Goal: Task Accomplishment & Management: Manage account settings

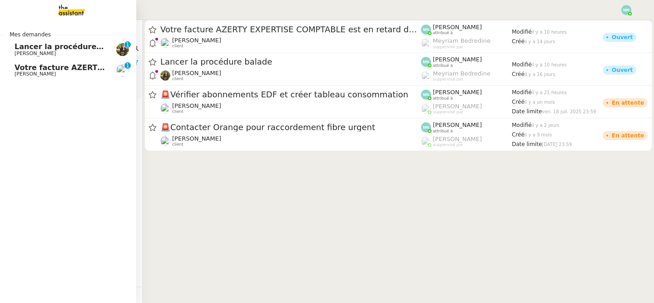
click at [18, 68] on span "Votre facture AZERTY EXPERTISE COMPTABLE est en retard de 14 jours" at bounding box center [160, 67] width 291 height 9
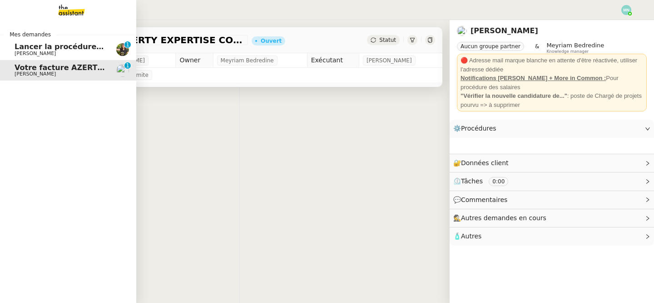
click at [20, 50] on span "[PERSON_NAME]" at bounding box center [35, 53] width 41 height 6
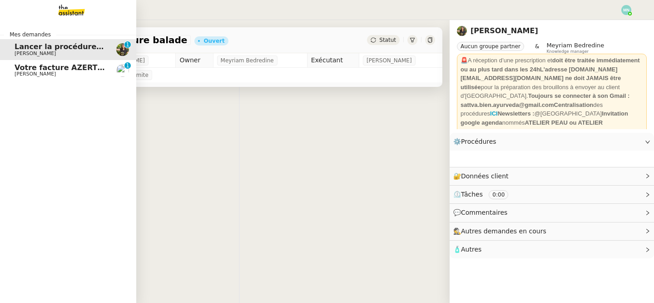
click at [77, 70] on span "Votre facture AZERTY EXPERTISE COMPTABLE est en retard de 14 jours" at bounding box center [160, 67] width 291 height 9
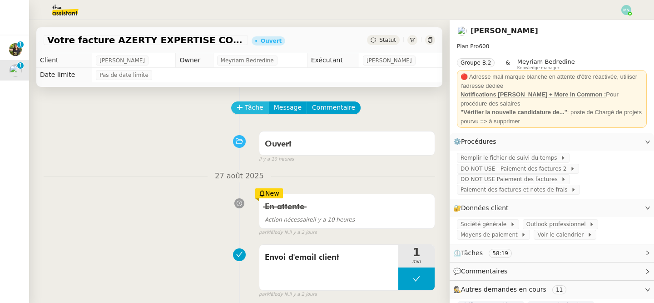
click at [253, 107] on span "Tâche" at bounding box center [254, 107] width 19 height 10
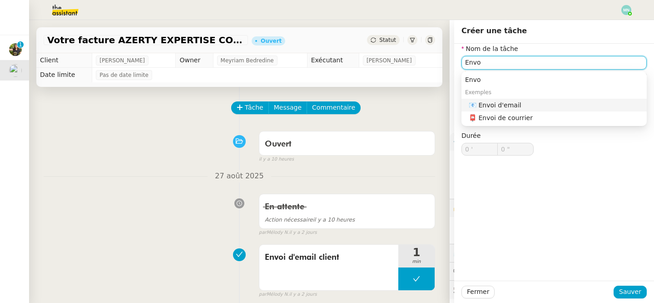
click at [515, 101] on div "📧 Envoi d'email" at bounding box center [556, 105] width 174 height 8
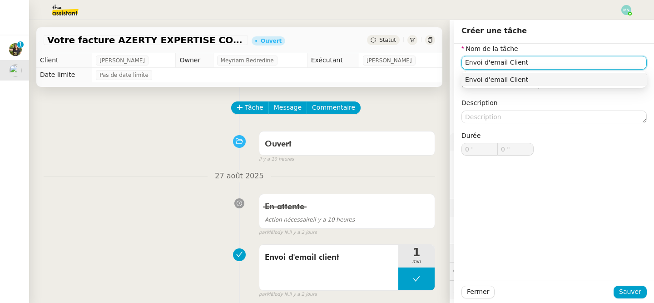
click at [535, 79] on div "Envoi d'email Client" at bounding box center [554, 79] width 178 height 8
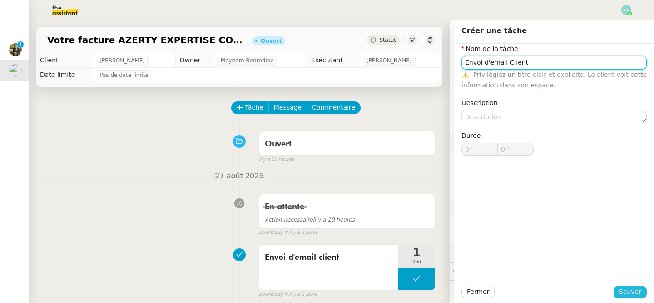
type input "Envoi d'email Client"
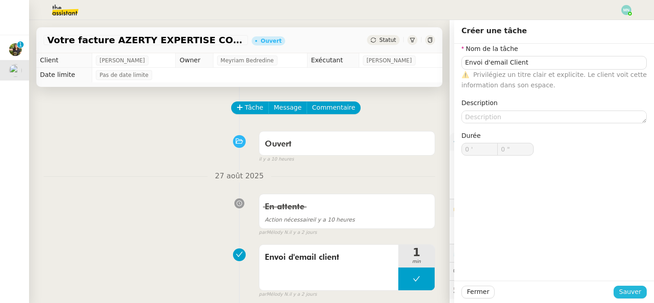
click at [635, 294] on span "Sauver" at bounding box center [630, 291] width 22 height 10
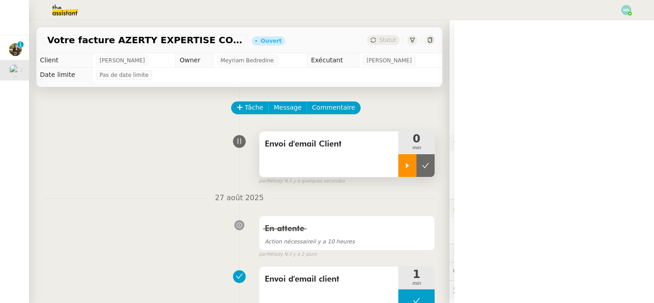
click at [411, 164] on icon at bounding box center [407, 165] width 7 height 7
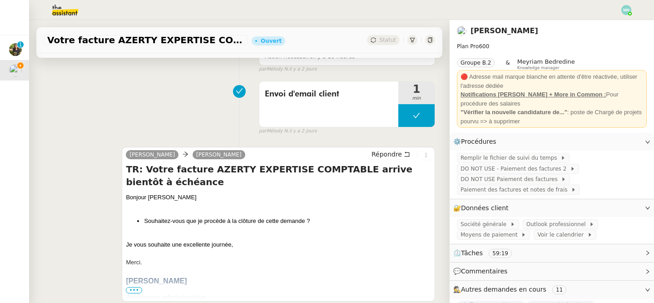
scroll to position [195, 0]
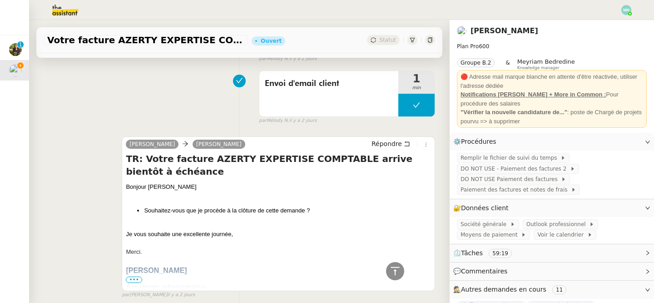
drag, startPoint x: 153, startPoint y: 248, endPoint x: 121, endPoint y: 188, distance: 67.9
click at [121, 188] on div "[PERSON_NAME] Répondre TR: Votre facture AZERTY EXPERTISE COMPTABLE arrive bien…" at bounding box center [240, 213] width 392 height 170
copy div "Bonjour [PERSON_NAME]-vous que je procède à la clôture de cette demande ? Je vo…"
click at [387, 143] on span "Répondre" at bounding box center [387, 143] width 30 height 9
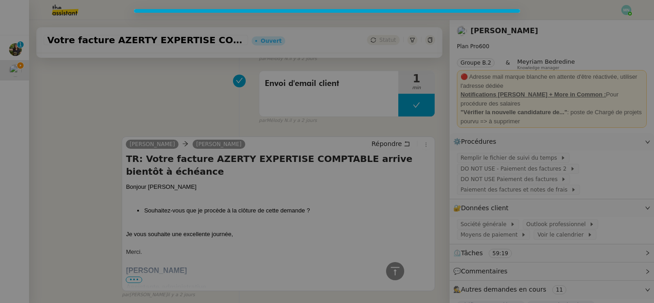
scroll to position [277, 0]
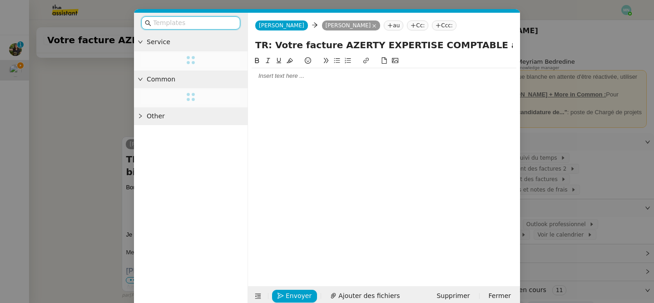
click at [298, 81] on div at bounding box center [384, 75] width 265 height 15
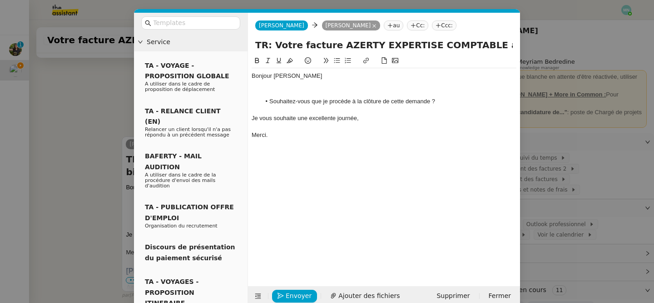
scroll to position [360, 0]
click at [293, 96] on div at bounding box center [384, 93] width 265 height 8
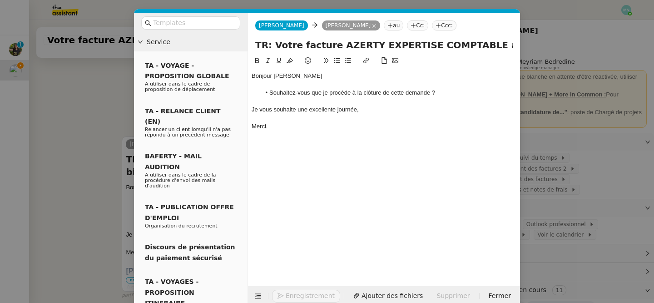
scroll to position [351, 0]
click at [302, 293] on span "Envoyer" at bounding box center [299, 295] width 26 height 10
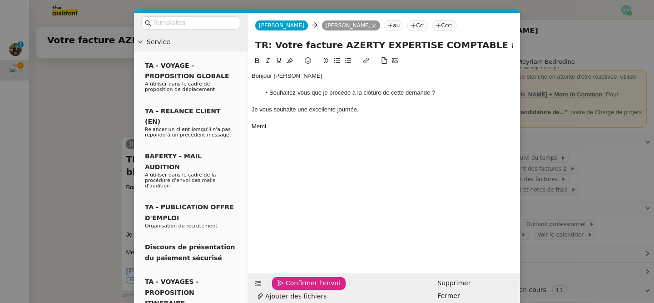
click at [302, 288] on span "Confirmer l'envoi" at bounding box center [313, 283] width 55 height 10
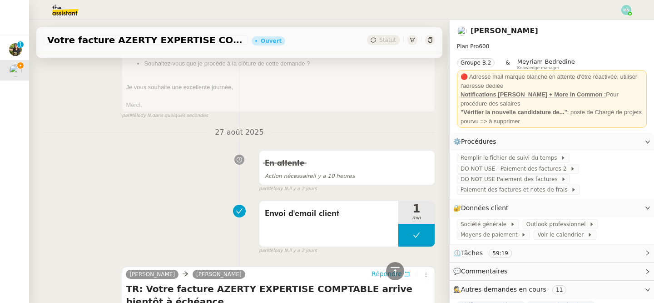
scroll to position [0, 0]
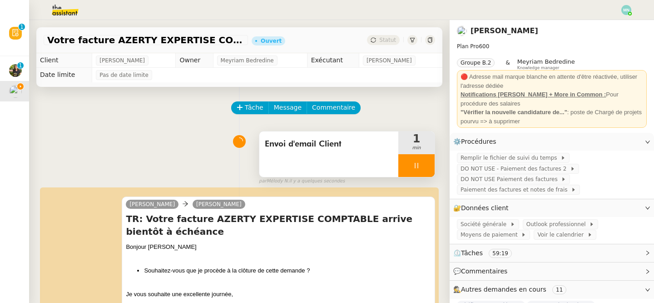
click at [414, 166] on icon at bounding box center [416, 165] width 7 height 7
click at [430, 169] on button at bounding box center [426, 165] width 18 height 23
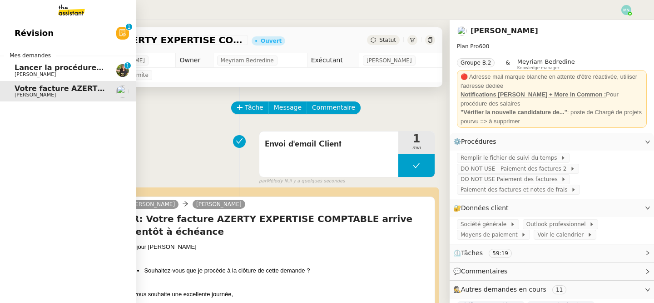
click at [36, 70] on span "Lancer la procédure balade" at bounding box center [71, 67] width 112 height 9
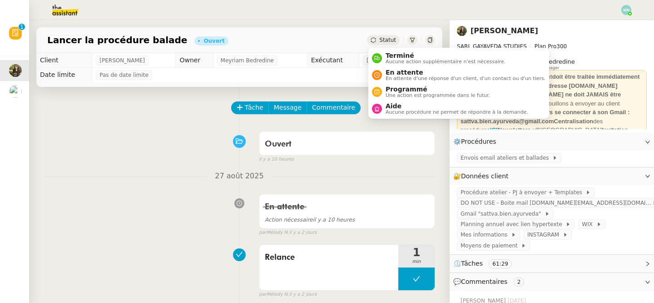
click at [389, 41] on span "Statut" at bounding box center [387, 40] width 17 height 6
click at [393, 36] on div "Statut" at bounding box center [383, 40] width 33 height 10
click at [407, 72] on span "En attente" at bounding box center [466, 72] width 160 height 7
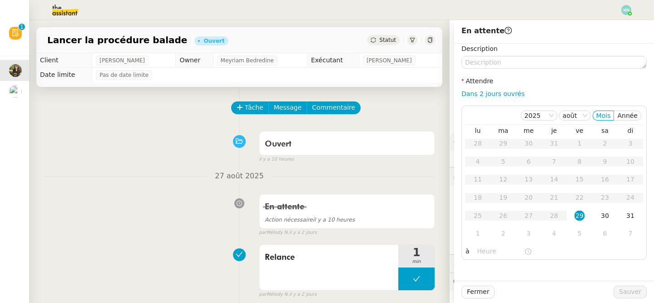
click at [387, 173] on nz-divider "27 août 2025" at bounding box center [240, 176] width 392 height 12
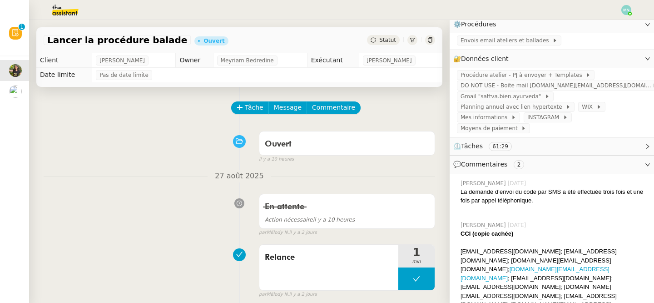
scroll to position [164, 0]
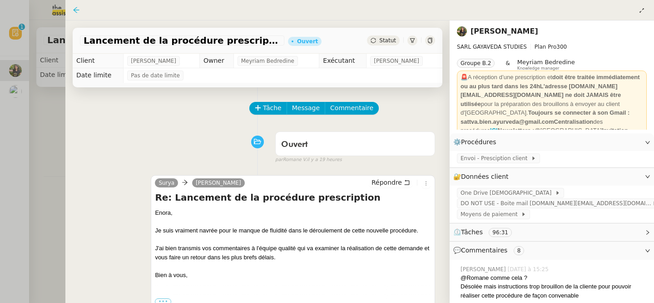
click at [76, 12] on icon at bounding box center [76, 9] width 7 height 7
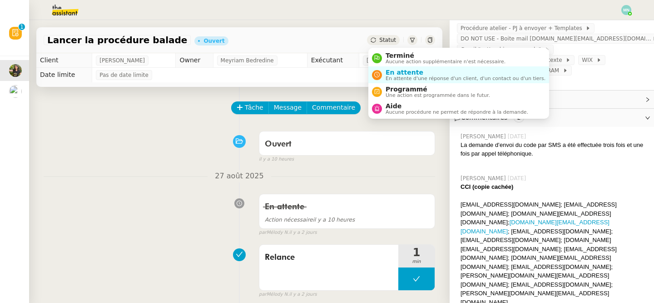
click at [394, 40] on span "Statut" at bounding box center [387, 40] width 17 height 6
click at [408, 79] on span "En attente d'une réponse d'un client, d'un contact ou d'un tiers." at bounding box center [466, 78] width 160 height 5
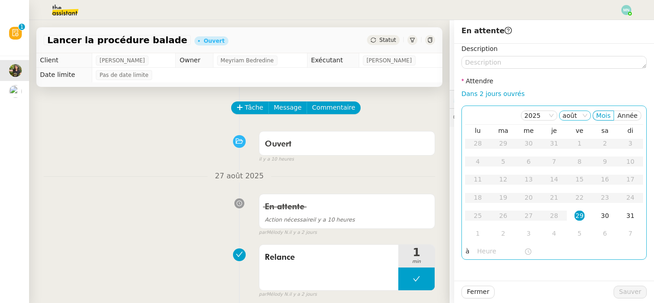
click at [579, 113] on nz-select-item "août" at bounding box center [575, 115] width 25 height 9
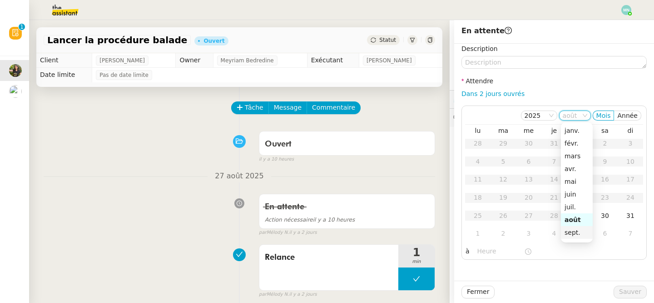
click at [574, 232] on div "sept." at bounding box center [577, 232] width 25 height 8
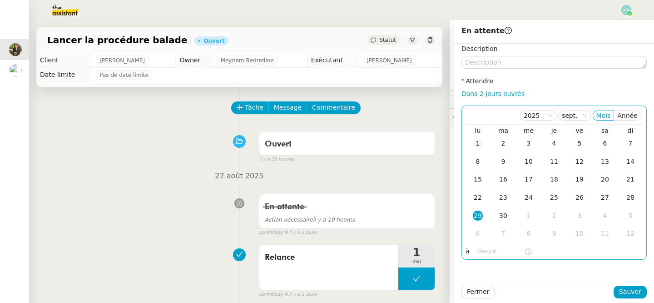
click at [473, 148] on div "1" at bounding box center [478, 143] width 10 height 10
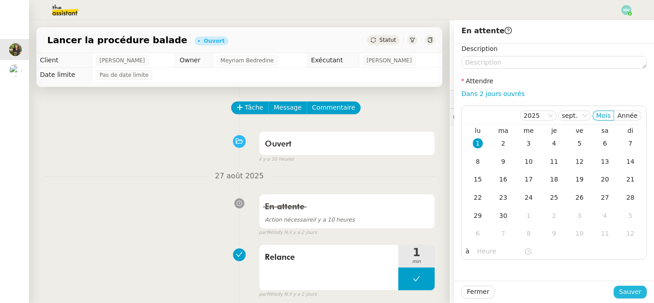
click at [635, 289] on span "Sauver" at bounding box center [630, 291] width 22 height 10
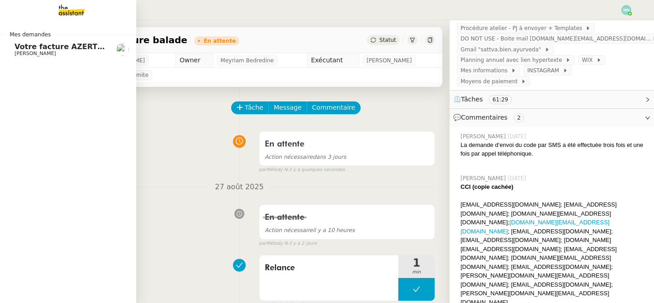
click at [21, 51] on span "[PERSON_NAME]" at bounding box center [35, 53] width 41 height 6
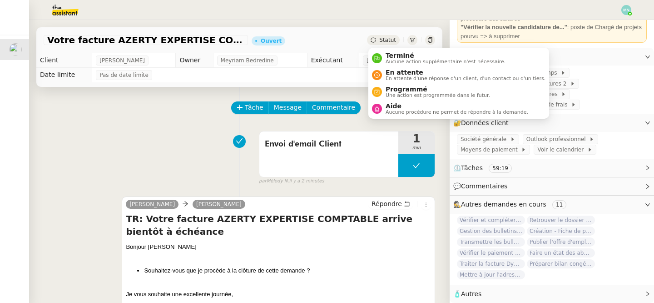
click at [385, 39] on span "Statut" at bounding box center [387, 40] width 17 height 6
click at [408, 74] on span "En attente" at bounding box center [466, 72] width 160 height 7
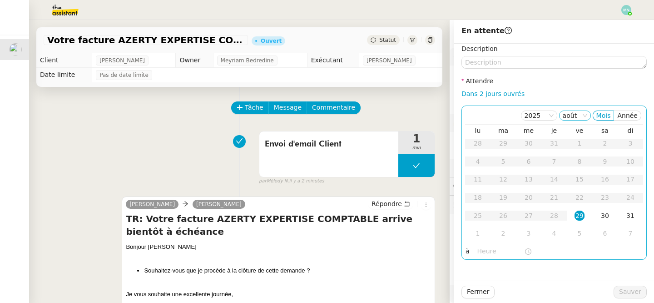
click at [578, 120] on input at bounding box center [570, 116] width 15 height 9
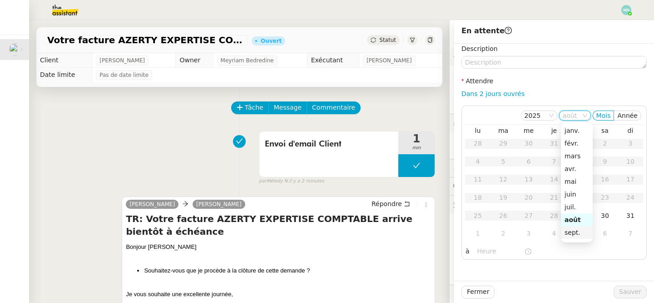
click at [577, 230] on div "sept." at bounding box center [577, 232] width 25 height 8
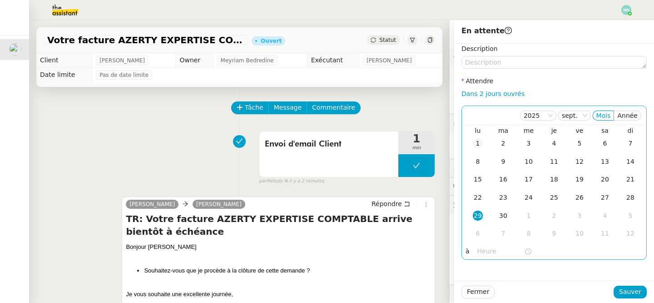
click at [481, 139] on div "1" at bounding box center [478, 143] width 10 height 10
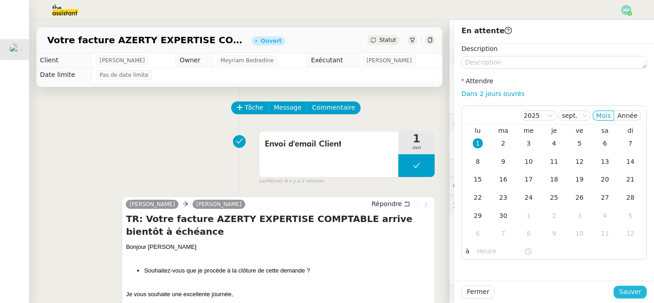
click at [631, 293] on span "Sauver" at bounding box center [630, 291] width 22 height 10
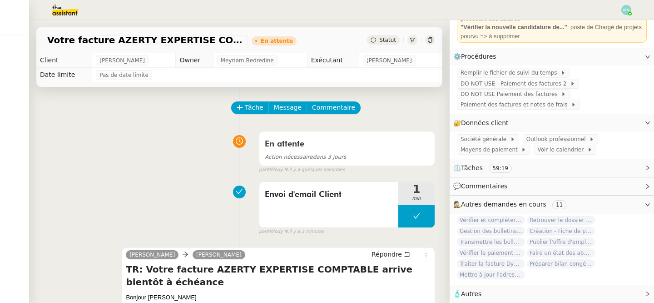
click at [624, 11] on img at bounding box center [627, 10] width 10 height 10
click at [608, 22] on li "Suivi" at bounding box center [602, 26] width 59 height 13
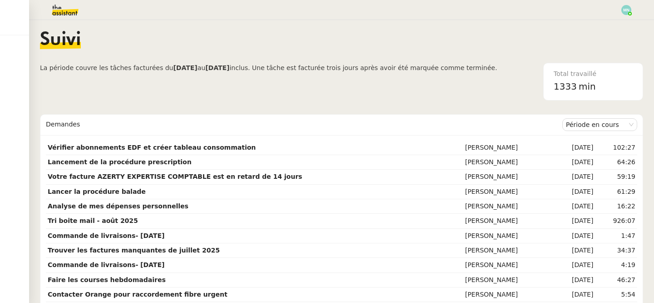
click at [56, 13] on img at bounding box center [58, 10] width 70 height 20
